Goal: Task Accomplishment & Management: Complete application form

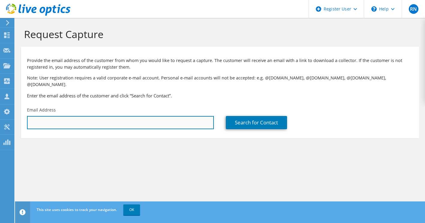
drag, startPoint x: 0, startPoint y: 0, endPoint x: 104, endPoint y: 112, distance: 152.8
click at [104, 116] on input "text" at bounding box center [120, 122] width 187 height 13
paste input "[PERSON_NAME] <[PERSON_NAME][EMAIL_ADDRESS][PERSON_NAME][DOMAIN_NAME]>"
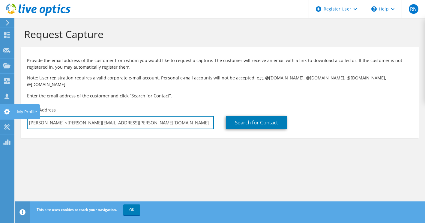
drag, startPoint x: 65, startPoint y: 117, endPoint x: 2, endPoint y: 115, distance: 63.6
click at [2, 115] on div "RN Dell User [PERSON_NAME] [PERSON_NAME][EMAIL_ADDRESS][PERSON_NAME][DOMAIN_NAM…" at bounding box center [212, 111] width 425 height 223
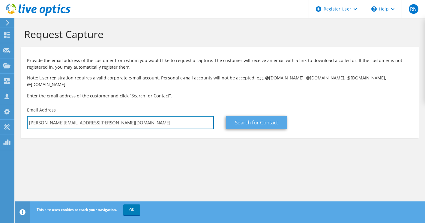
type input "[PERSON_NAME][EMAIL_ADDRESS][PERSON_NAME][DOMAIN_NAME]"
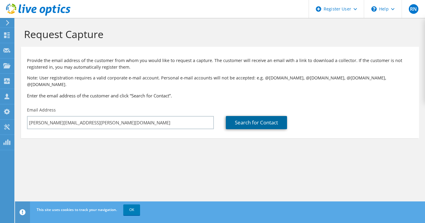
click at [261, 116] on link "Search for Contact" at bounding box center [256, 122] width 61 height 13
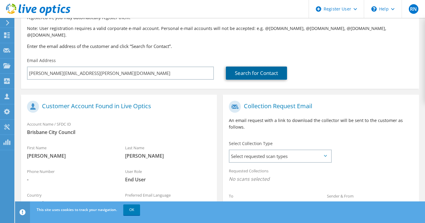
scroll to position [118, 0]
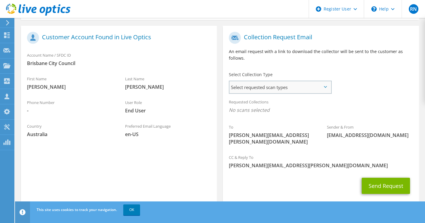
click at [289, 81] on span "Select requested scan types" at bounding box center [279, 87] width 101 height 12
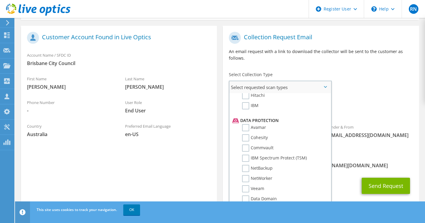
scroll to position [240, 0]
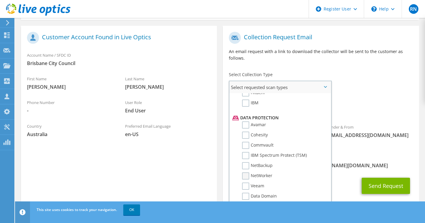
click at [247, 172] on label "NetWorker" at bounding box center [257, 175] width 30 height 7
click at [0, 0] on input "NetWorker" at bounding box center [0, 0] width 0 height 0
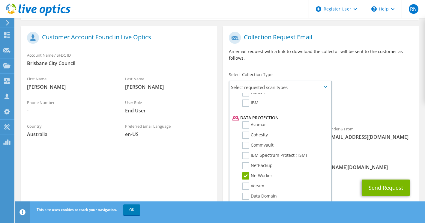
click at [193, 152] on section "Customer Account Found in Live Optics Account Name / SFDC ID Brisbane City Coun…" at bounding box center [119, 117] width 196 height 182
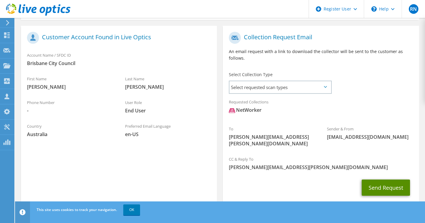
click at [376, 180] on button "Send Request" at bounding box center [386, 188] width 48 height 16
